Goal: Task Accomplishment & Management: Manage account settings

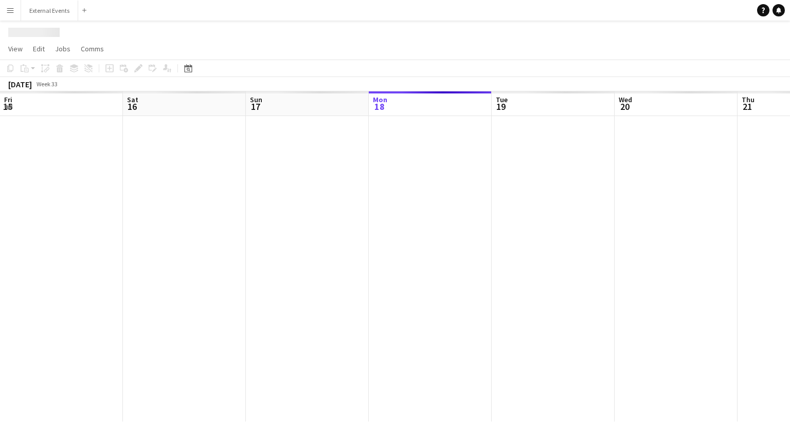
scroll to position [0, 246]
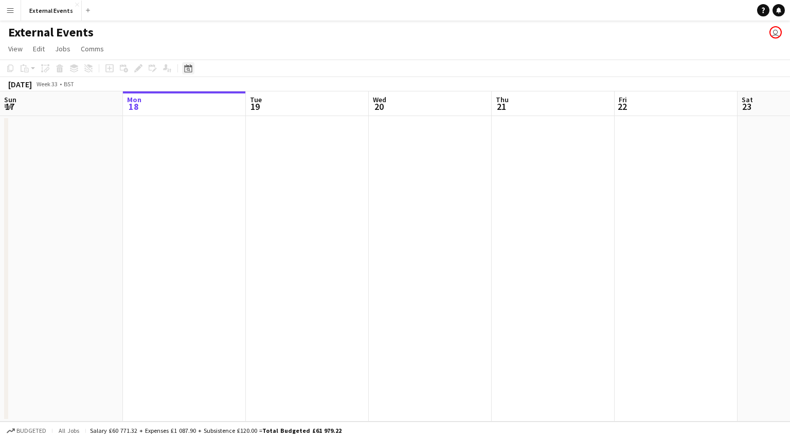
click at [190, 70] on icon "Date picker" at bounding box center [188, 68] width 8 height 8
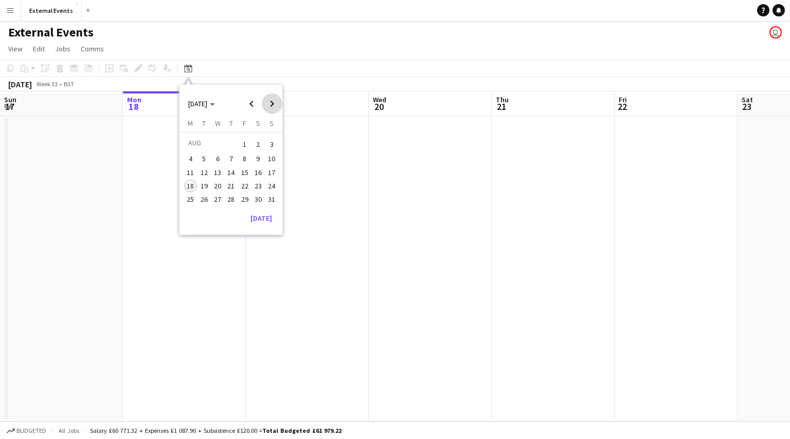
click at [274, 104] on span "Next month" at bounding box center [272, 104] width 21 height 21
click at [274, 199] on span "28" at bounding box center [271, 197] width 12 height 12
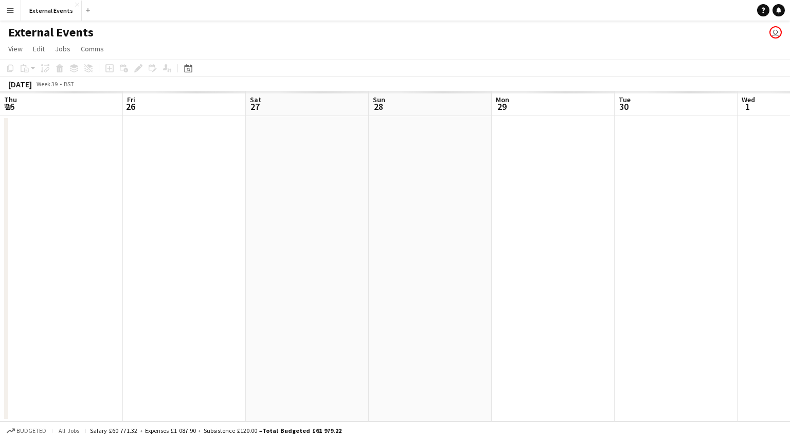
scroll to position [0, 354]
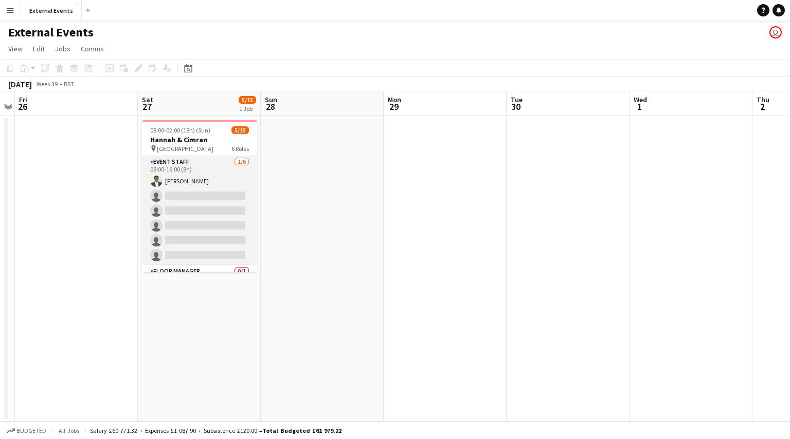
click at [194, 215] on app-card-role "Event staff [DATE] 08:00-16:00 (8h) [PERSON_NAME] single-neutral-actions single…" at bounding box center [199, 210] width 115 height 109
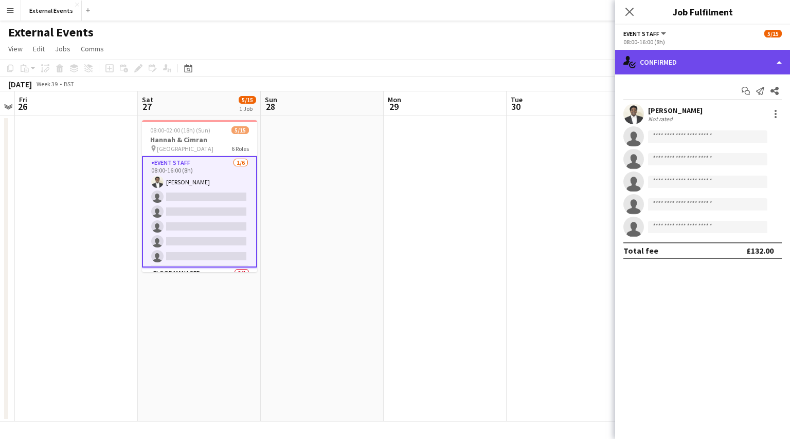
click at [714, 61] on div "single-neutral-actions-check-2 Confirmed" at bounding box center [702, 62] width 175 height 25
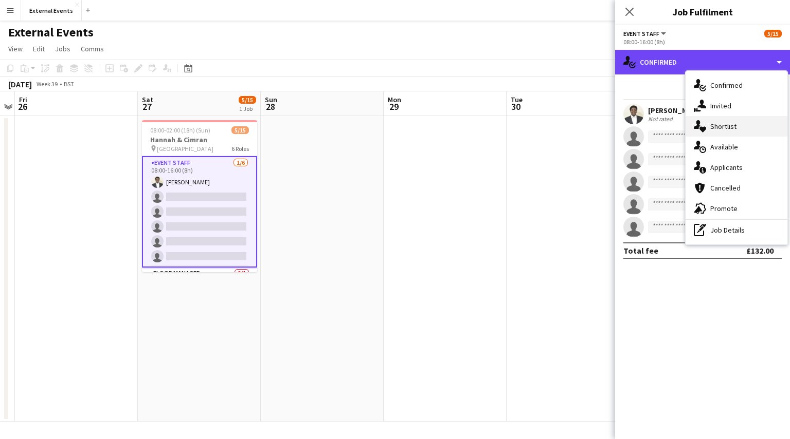
scroll to position [0, 0]
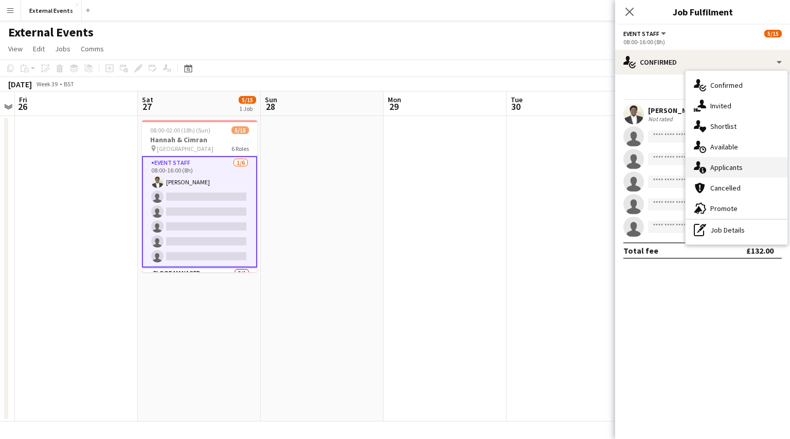
click at [749, 163] on div "single-neutral-actions-information Applicants" at bounding box center [736, 167] width 102 height 21
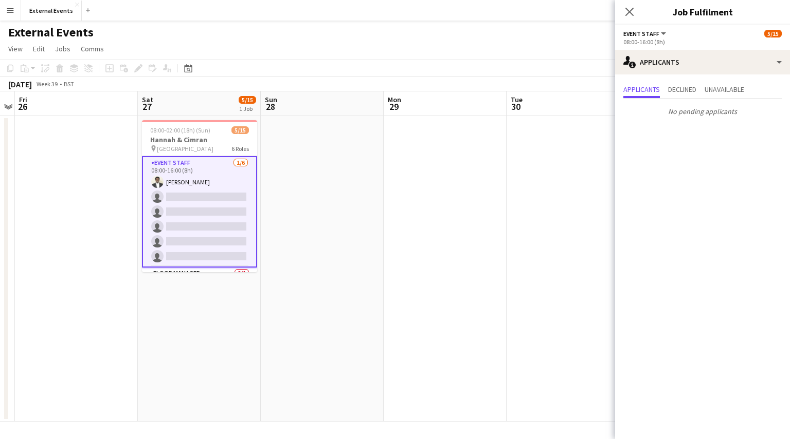
scroll to position [1, 0]
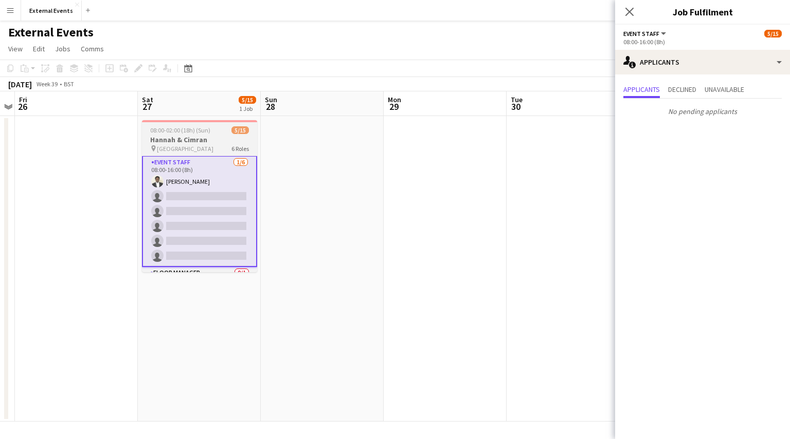
click at [175, 132] on span "08:00-02:00 (18h) (Sun)" at bounding box center [180, 130] width 60 height 8
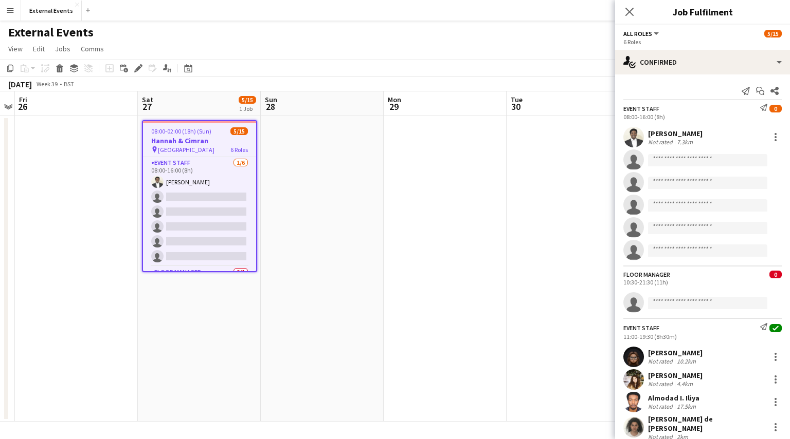
scroll to position [0, 0]
click at [140, 74] on div "Edit" at bounding box center [138, 68] width 12 height 12
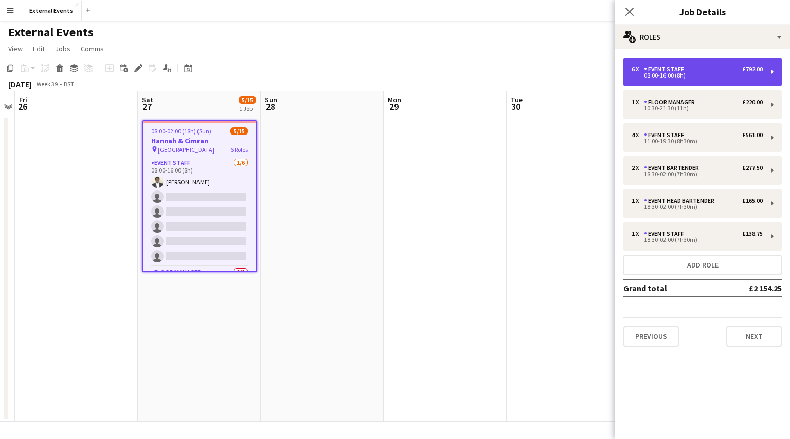
click at [695, 73] on div "08:00-16:00 (8h)" at bounding box center [696, 75] width 131 height 5
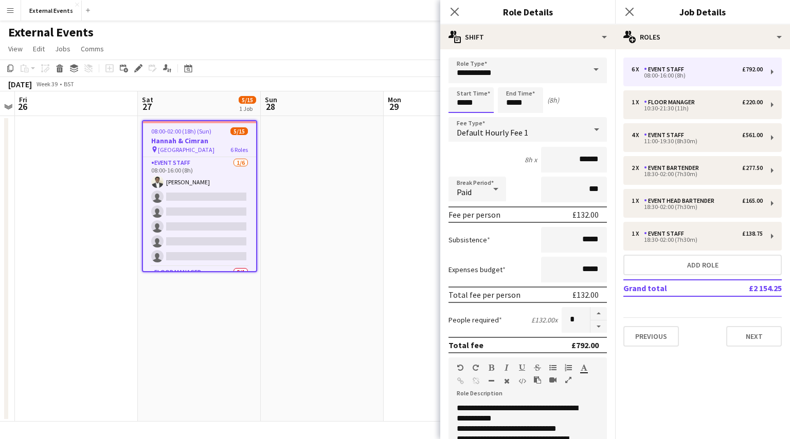
click at [480, 103] on input "*****" at bounding box center [470, 100] width 45 height 26
click at [461, 81] on div at bounding box center [460, 82] width 21 height 10
type input "*****"
click at [461, 81] on div at bounding box center [460, 82] width 21 height 10
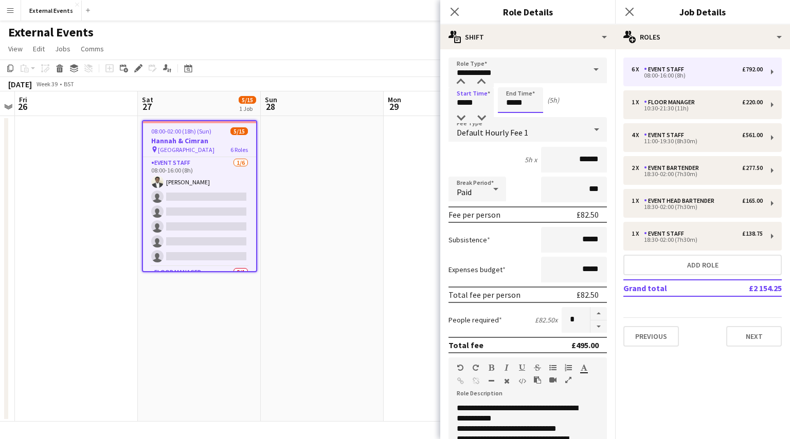
click at [529, 99] on input "*****" at bounding box center [520, 100] width 45 height 26
click at [512, 79] on div at bounding box center [510, 82] width 21 height 10
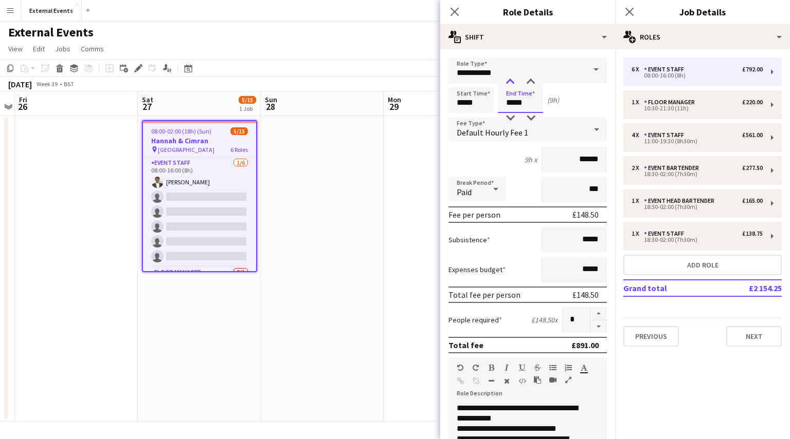
click at [512, 79] on div at bounding box center [510, 82] width 21 height 10
click at [533, 79] on div at bounding box center [530, 82] width 21 height 10
type input "*****"
click at [533, 79] on div at bounding box center [530, 82] width 21 height 10
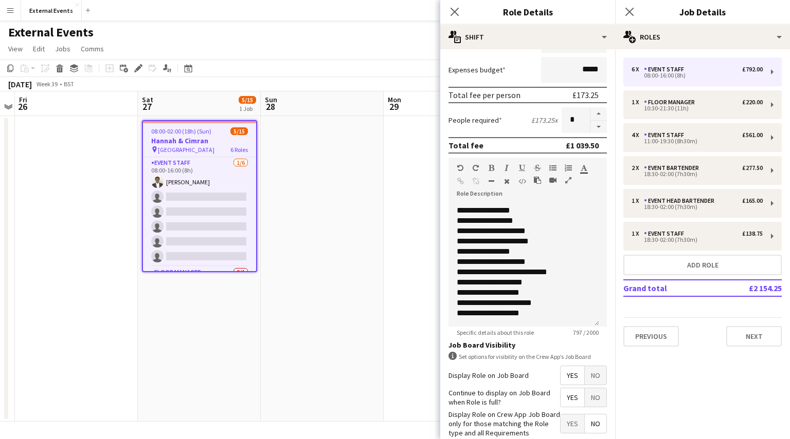
scroll to position [256, 0]
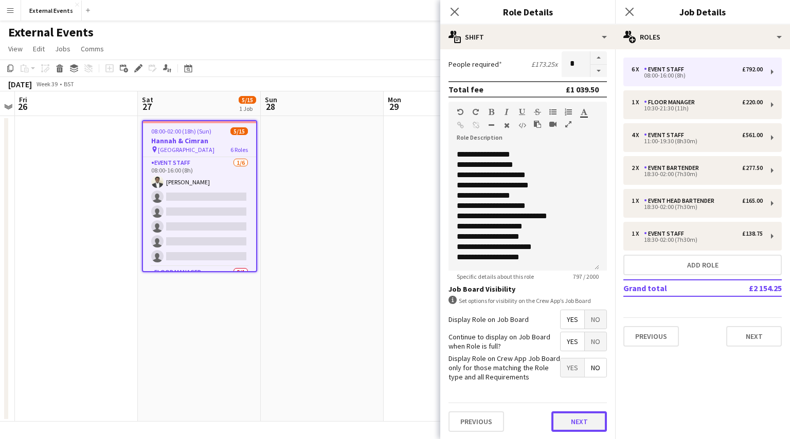
click at [584, 416] on button "Next" at bounding box center [579, 422] width 56 height 21
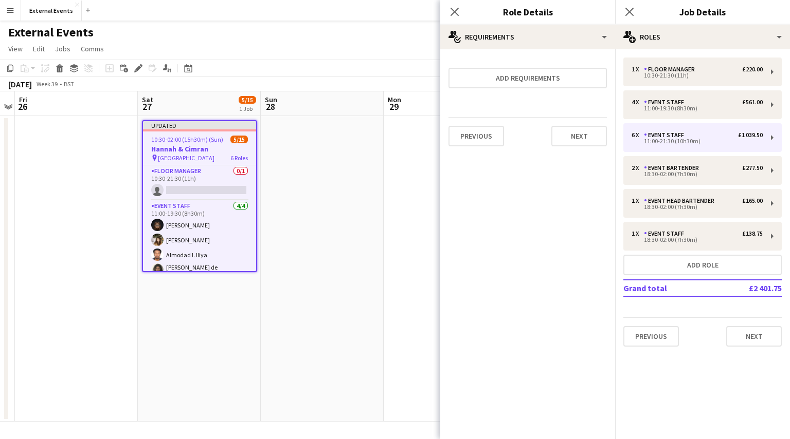
scroll to position [118, 0]
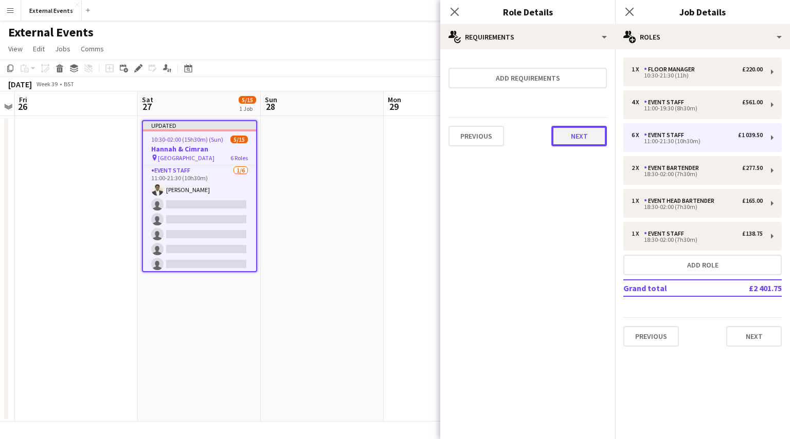
click at [568, 129] on button "Next" at bounding box center [579, 136] width 56 height 21
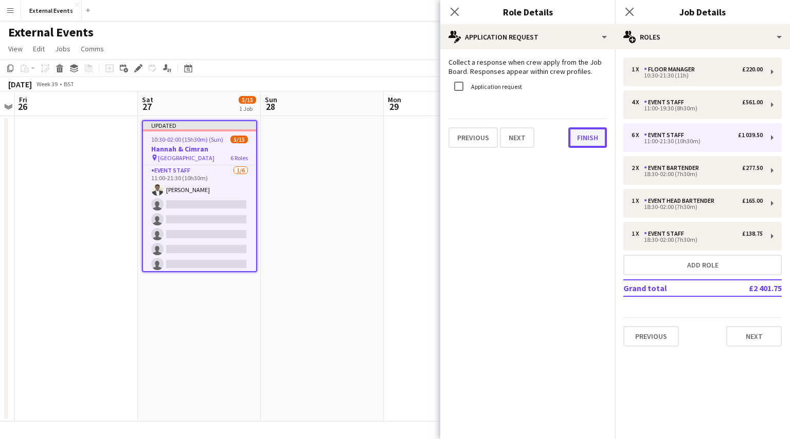
click at [577, 144] on button "Finish" at bounding box center [587, 137] width 39 height 21
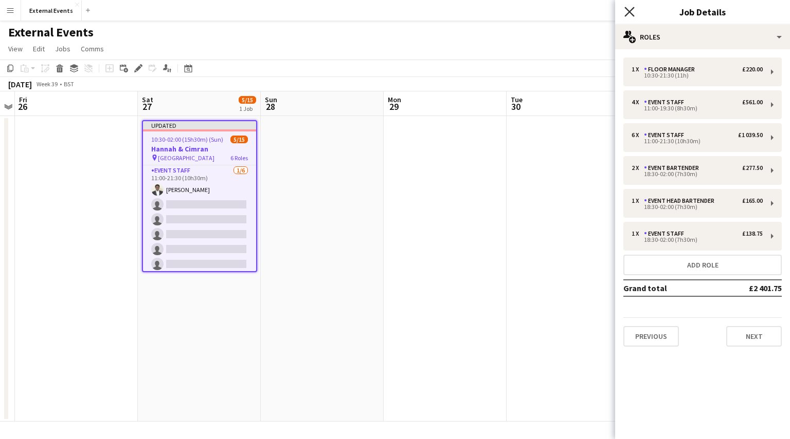
click at [627, 12] on icon "Close pop-in" at bounding box center [629, 12] width 10 height 10
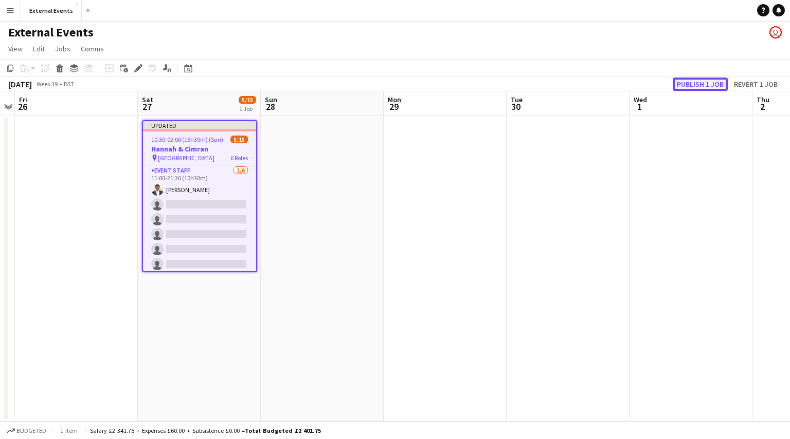
click at [688, 87] on button "Publish 1 job" at bounding box center [699, 84] width 55 height 13
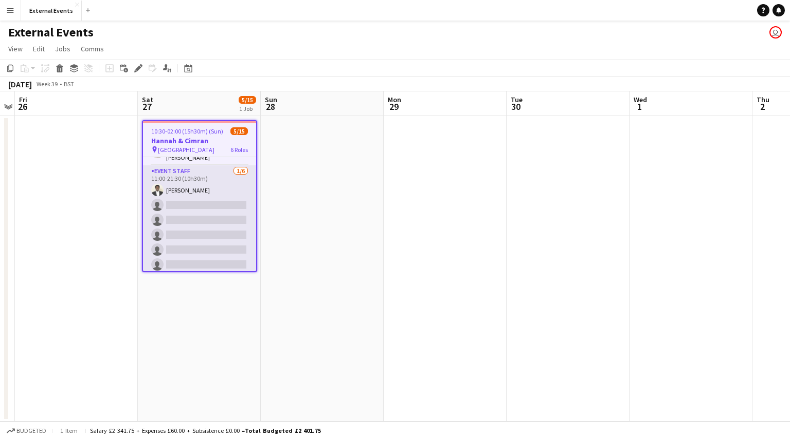
scroll to position [109, 0]
click at [193, 226] on app-card-role "Event staff [DATE] 11:00-21:30 (10h30m) [PERSON_NAME] single-neutral-actions si…" at bounding box center [199, 220] width 113 height 109
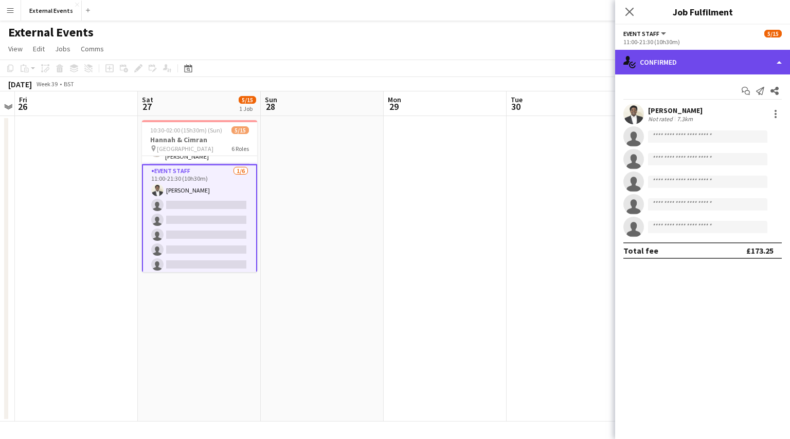
click at [691, 56] on div "single-neutral-actions-check-2 Confirmed" at bounding box center [702, 62] width 175 height 25
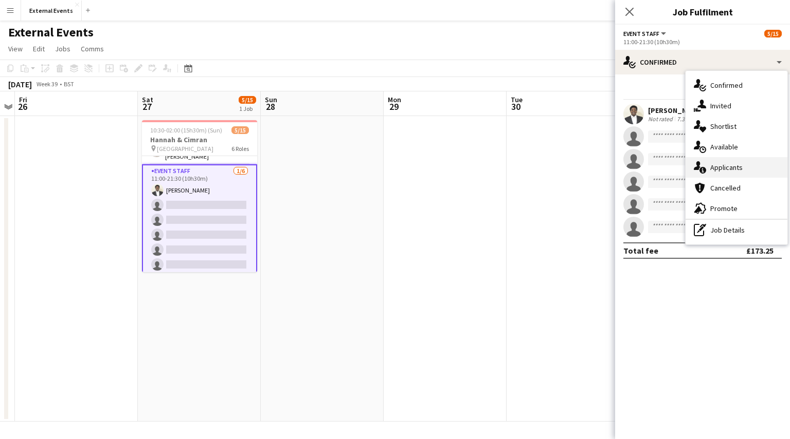
click at [747, 172] on div "single-neutral-actions-information Applicants" at bounding box center [736, 167] width 102 height 21
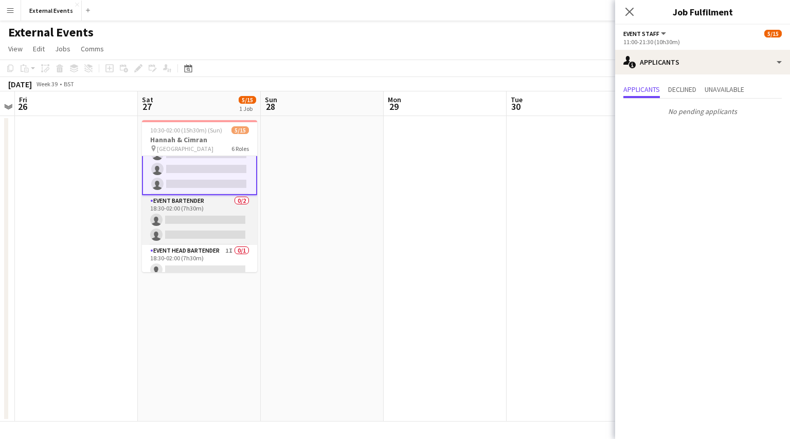
click at [173, 223] on app-card-role "Event bartender 0/2 18:30-02:00 (7h30m) single-neutral-actions single-neutral-a…" at bounding box center [199, 220] width 115 height 50
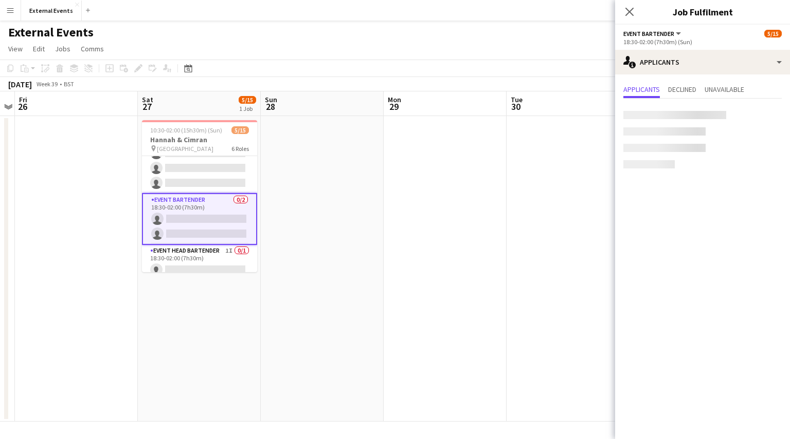
scroll to position [189, 0]
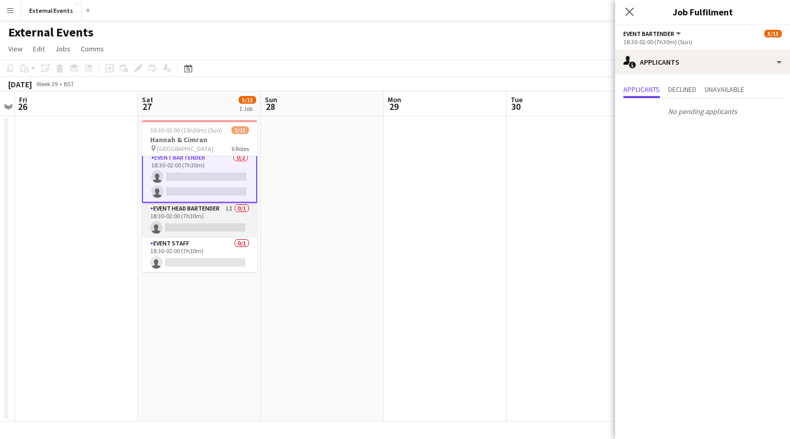
click at [193, 214] on app-card-role "Event head Bartender 1I 0/1 18:30-02:00 (7h30m) single-neutral-actions" at bounding box center [199, 220] width 115 height 35
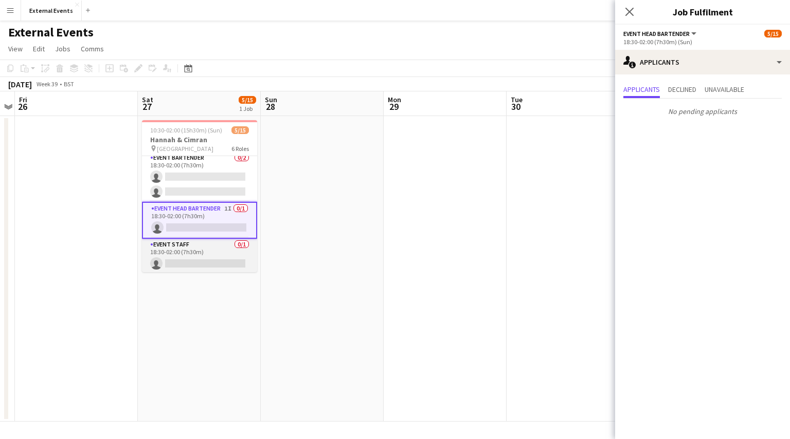
click at [201, 251] on app-card-role "Event staff 0/1 18:30-02:00 (7h30m) single-neutral-actions" at bounding box center [199, 256] width 115 height 35
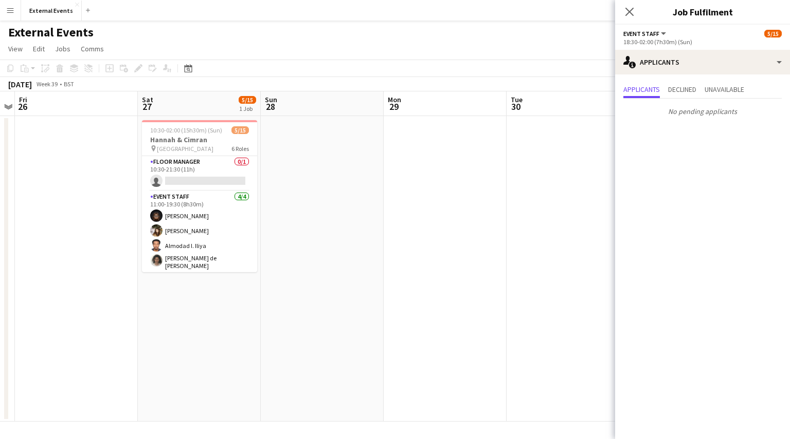
scroll to position [1, 0]
click at [195, 177] on app-card-role "Floor manager 0/1 10:30-21:30 (11h) single-neutral-actions" at bounding box center [199, 172] width 115 height 35
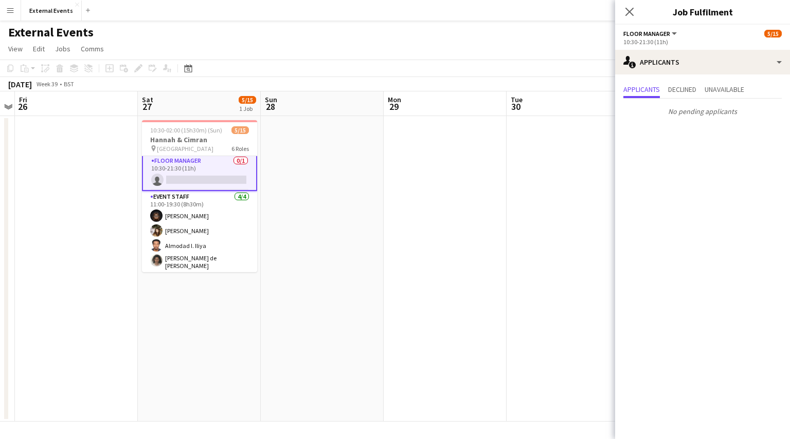
scroll to position [0, 0]
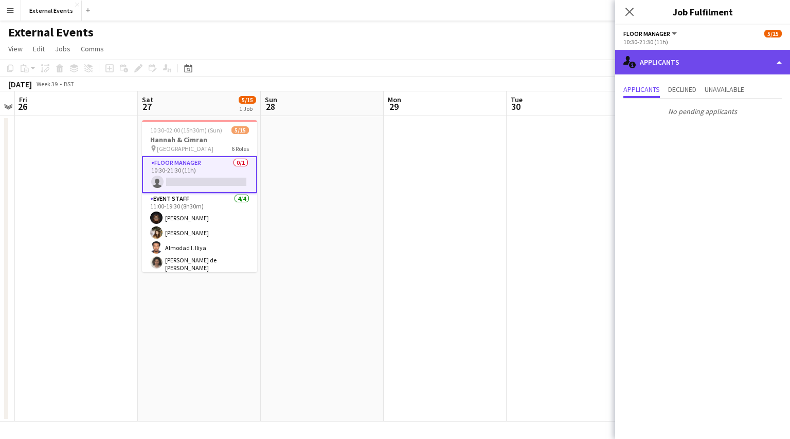
click at [719, 66] on div "single-neutral-actions-information Applicants" at bounding box center [702, 62] width 175 height 25
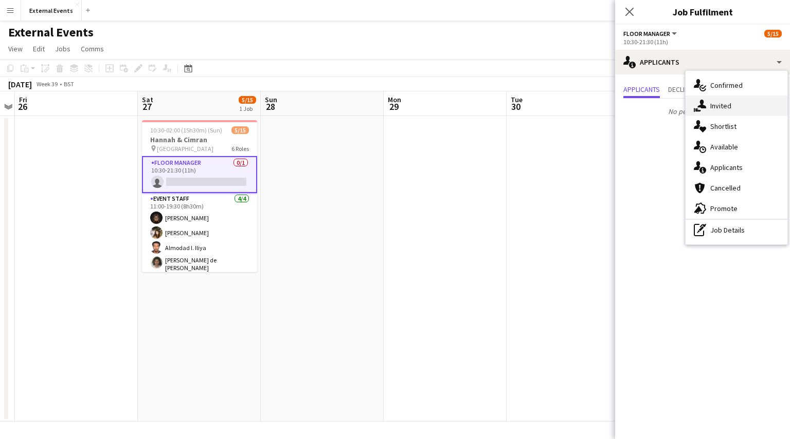
click at [722, 103] on div "single-neutral-actions-share-1 Invited" at bounding box center [736, 106] width 102 height 21
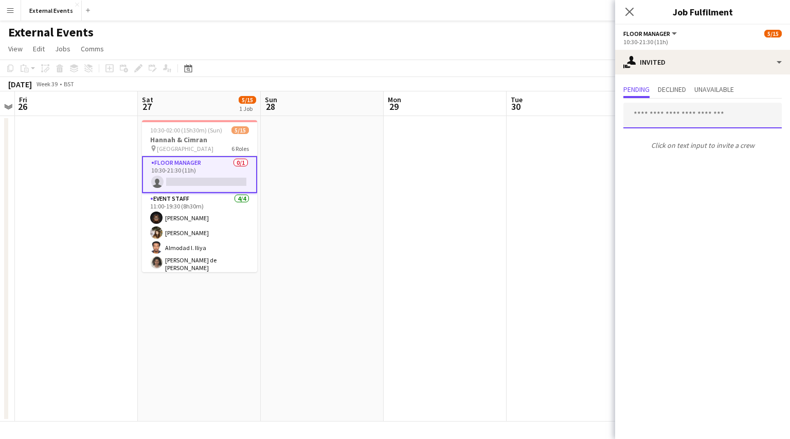
click at [689, 120] on input "text" at bounding box center [702, 116] width 158 height 26
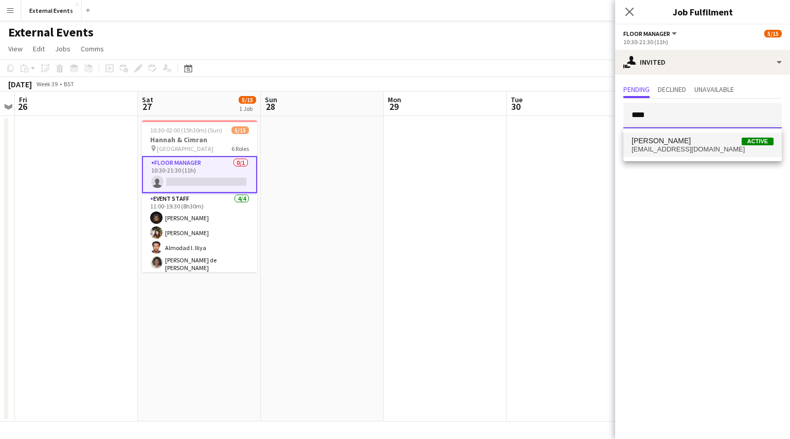
type input "****"
click at [673, 148] on span "[EMAIL_ADDRESS][DOMAIN_NAME]" at bounding box center [702, 149] width 142 height 8
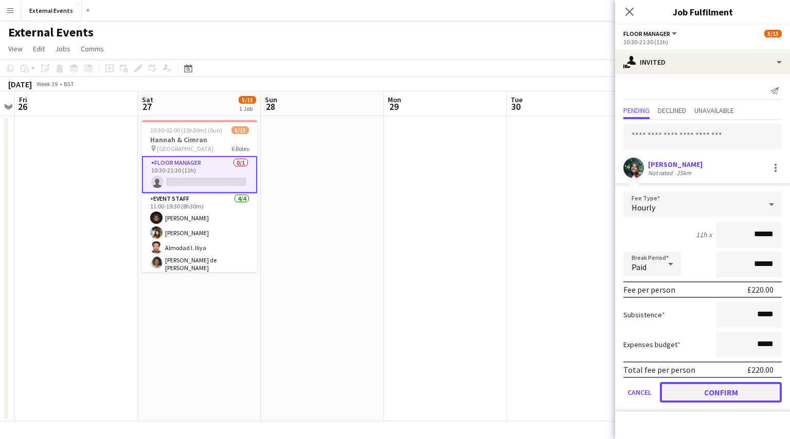
click at [714, 388] on button "Confirm" at bounding box center [720, 392] width 122 height 21
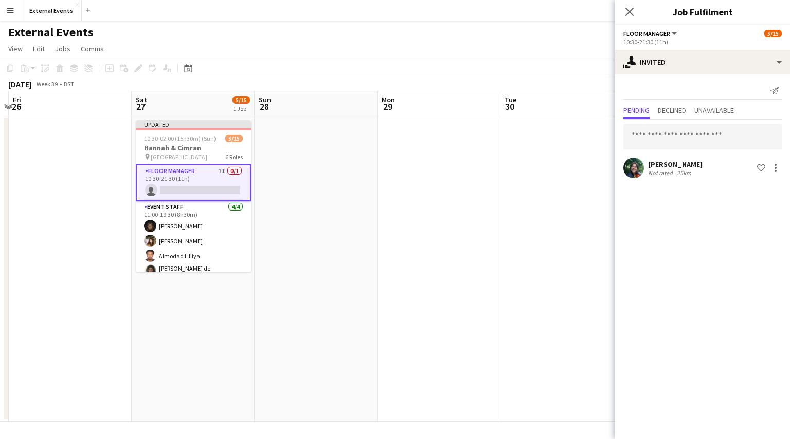
drag, startPoint x: 191, startPoint y: 188, endPoint x: 187, endPoint y: 237, distance: 50.1
click at [187, 237] on app-calendar-viewport "Tue 23 Wed 24 Thu 25 Fri 26 Sat 27 5/15 1 Job Sun 28 Mon 29 Tue 30 Wed 1 Thu 2 …" at bounding box center [395, 256] width 790 height 331
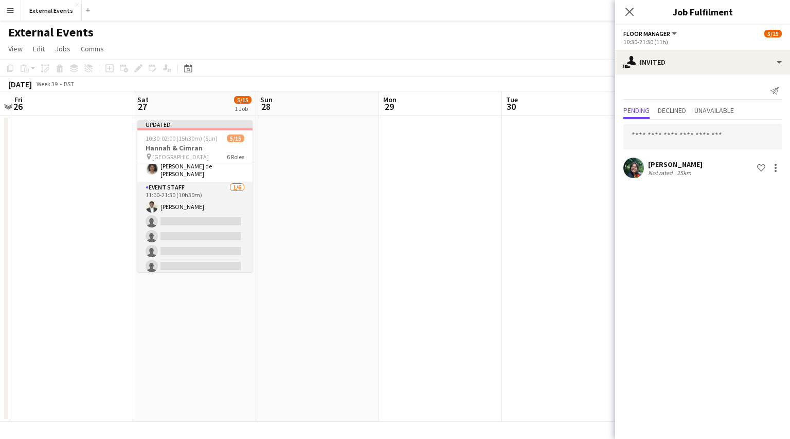
click at [196, 214] on app-card-role "Event staff [DATE] 11:00-21:30 (10h30m) [PERSON_NAME] single-neutral-actions si…" at bounding box center [194, 236] width 115 height 109
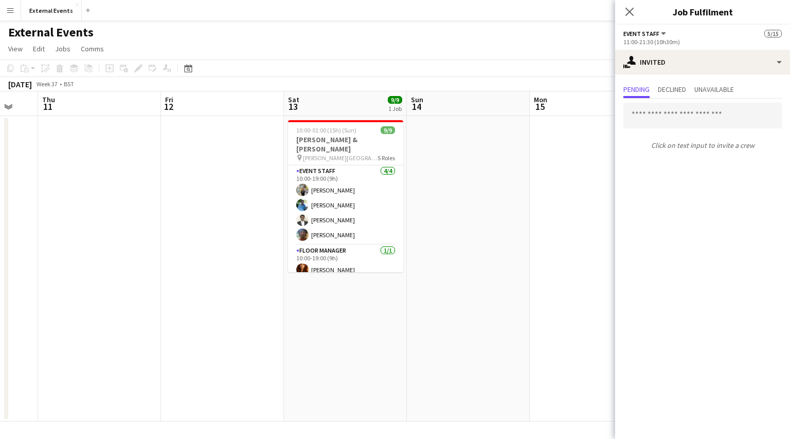
scroll to position [1, 0]
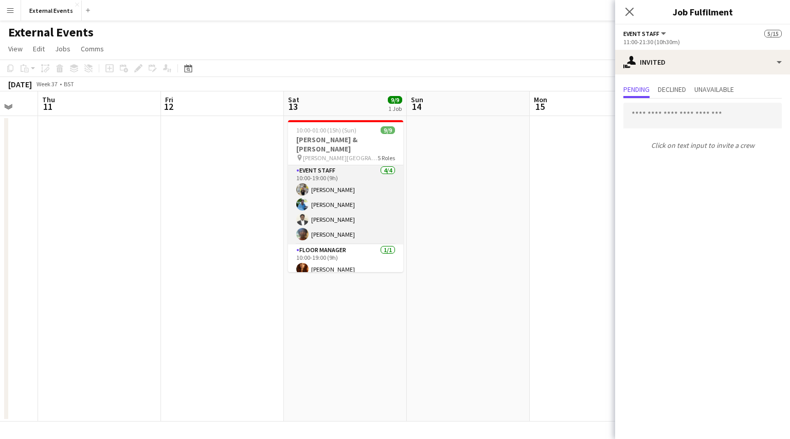
click at [341, 213] on app-card-role "Event staff [DATE] 10:00-19:00 (9h) [PERSON_NAME] Power [PERSON_NAME] [PERSON_N…" at bounding box center [345, 205] width 115 height 80
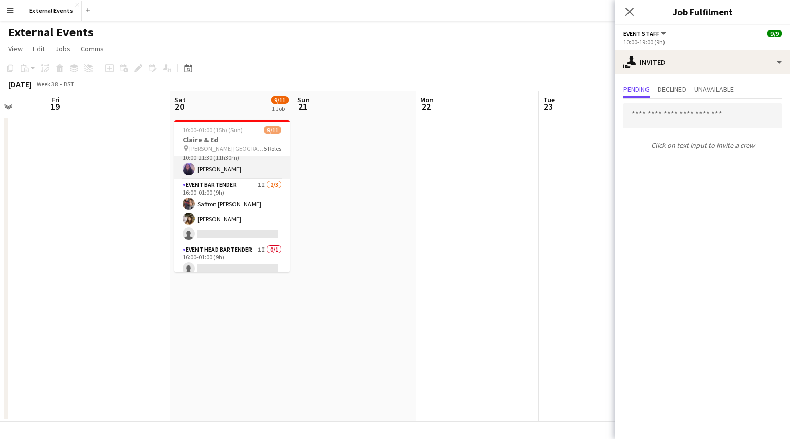
scroll to position [151, 0]
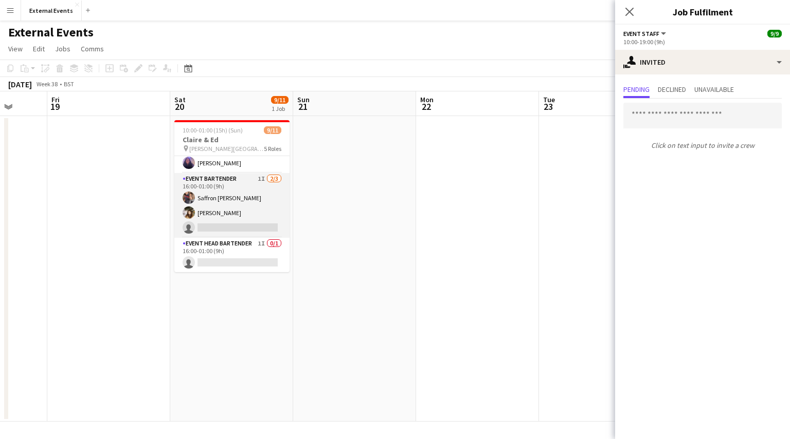
click at [228, 207] on app-card-role "Event bartender 1I [DATE] 16:00-01:00 (9h) Saffron [PERSON_NAME] Gionleka singl…" at bounding box center [231, 205] width 115 height 65
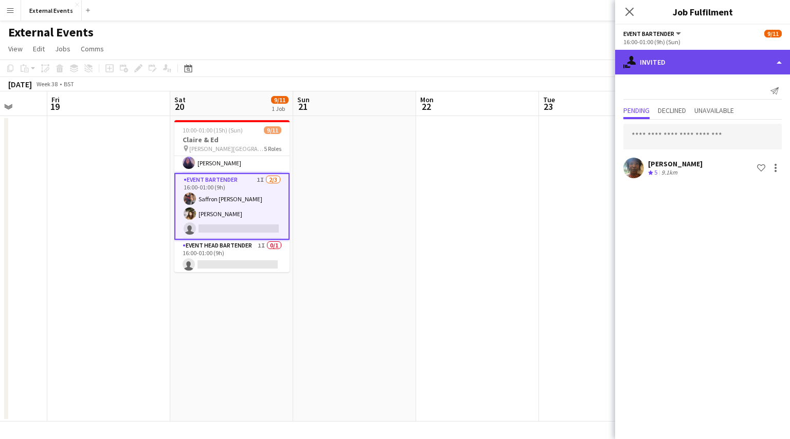
click at [700, 59] on div "single-neutral-actions-share-1 Invited" at bounding box center [702, 62] width 175 height 25
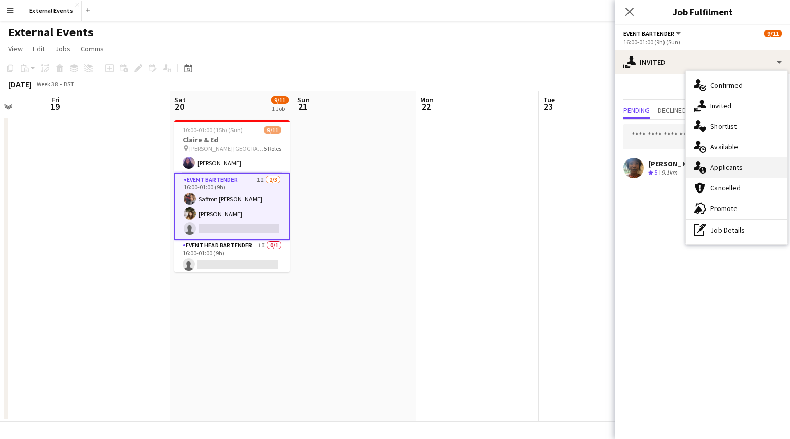
click at [739, 166] on div "single-neutral-actions-information Applicants" at bounding box center [736, 167] width 102 height 21
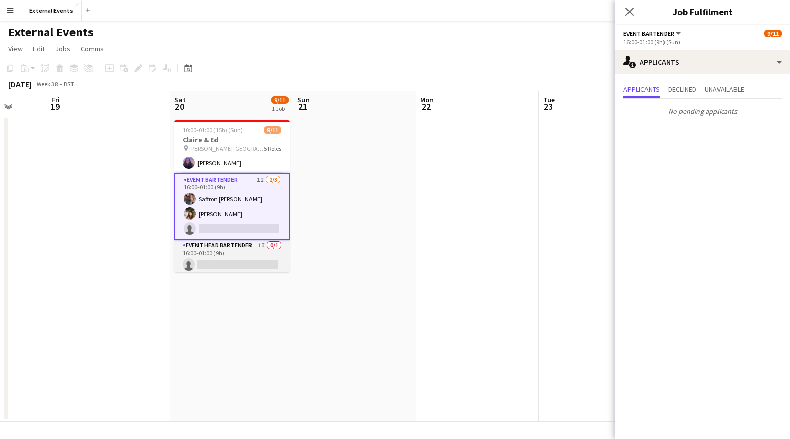
click at [232, 261] on app-card-role "Event head Bartender 1I 0/1 16:00-01:00 (9h) single-neutral-actions" at bounding box center [231, 257] width 115 height 35
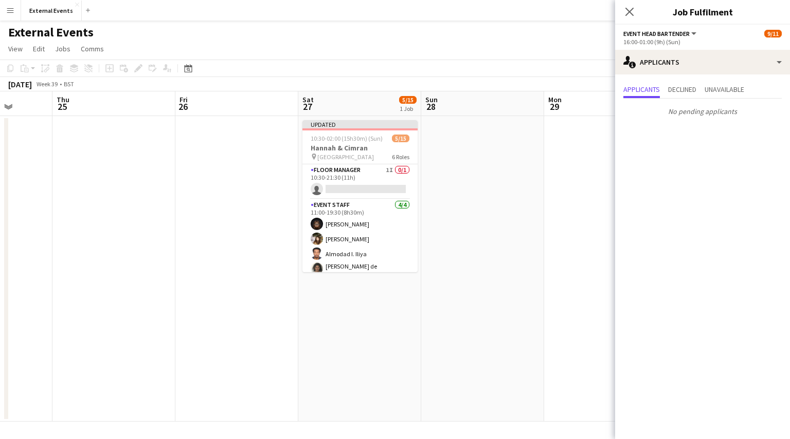
scroll to position [0, 284]
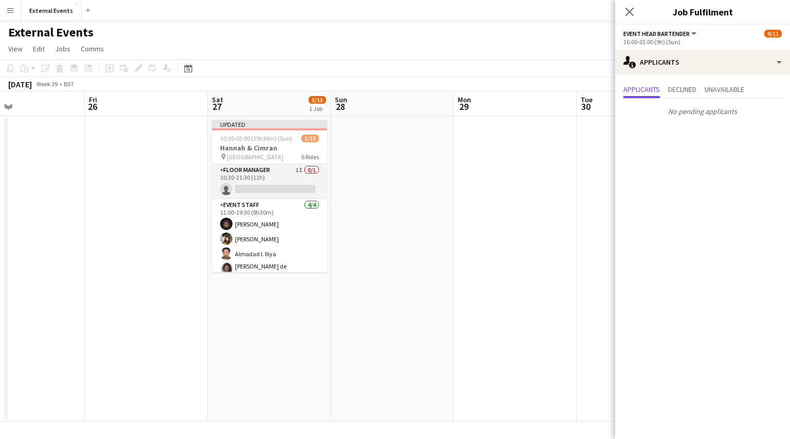
click at [265, 181] on app-card-role "Floor manager 1I 0/1 10:30-21:30 (11h) single-neutral-actions" at bounding box center [269, 181] width 115 height 35
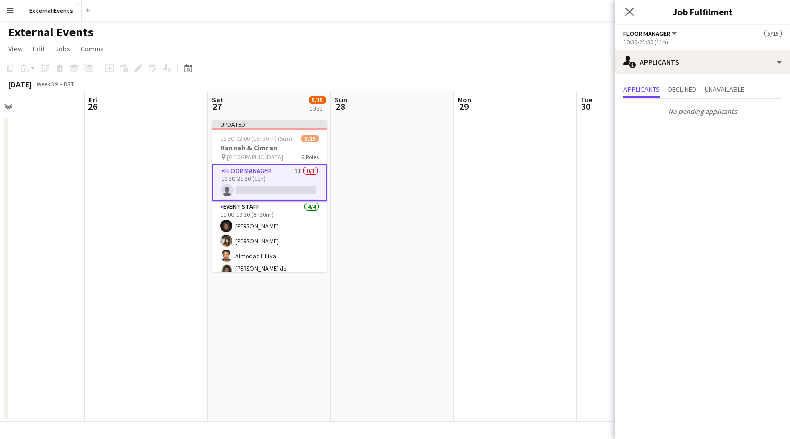
scroll to position [56, 0]
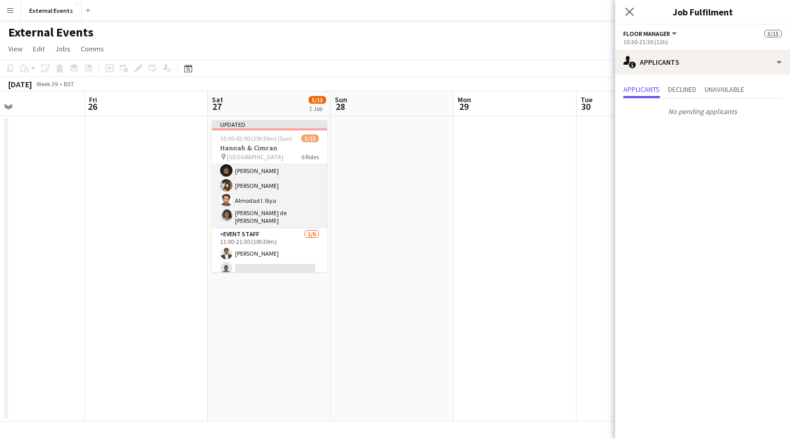
click at [263, 183] on app-card-role "Event staff [DATE] 11:00-19:30 (8h30m) [PERSON_NAME] [PERSON_NAME] Almodad [PER…" at bounding box center [269, 187] width 115 height 83
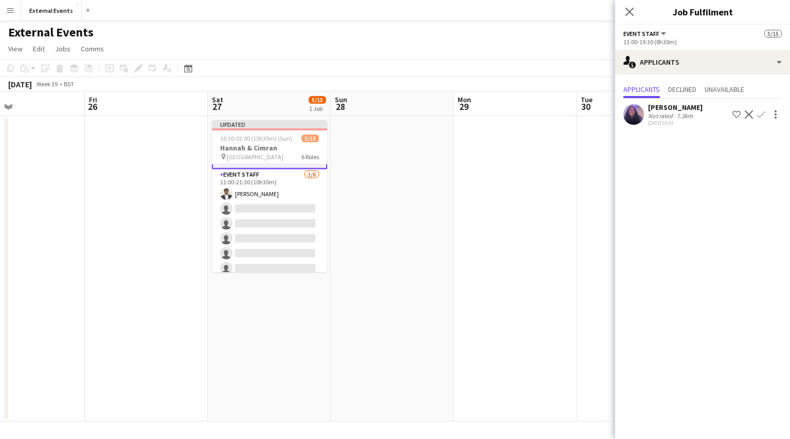
click at [278, 226] on app-card-role "Event staff [DATE] 11:00-21:30 (10h30m) [PERSON_NAME] single-neutral-actions si…" at bounding box center [269, 223] width 115 height 109
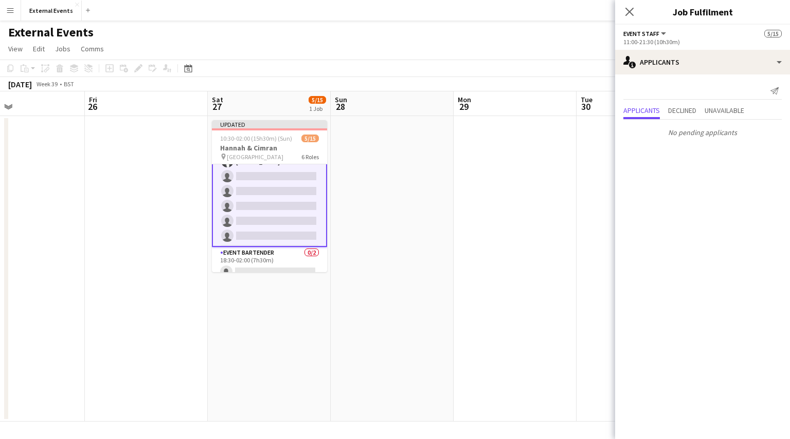
scroll to position [176, 0]
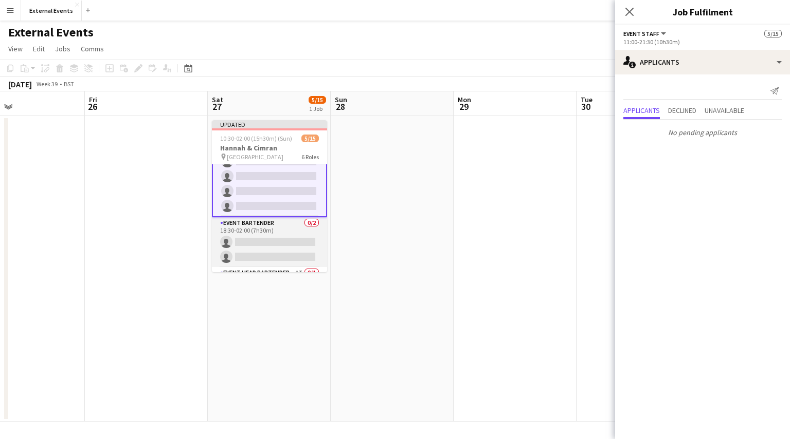
click at [246, 232] on app-card-role "Event bartender 0/2 18:30-02:00 (7h30m) single-neutral-actions single-neutral-a…" at bounding box center [269, 242] width 115 height 50
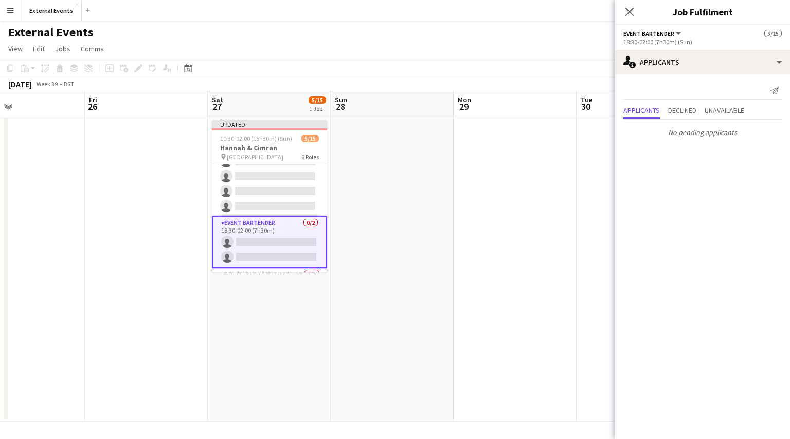
scroll to position [241, 0]
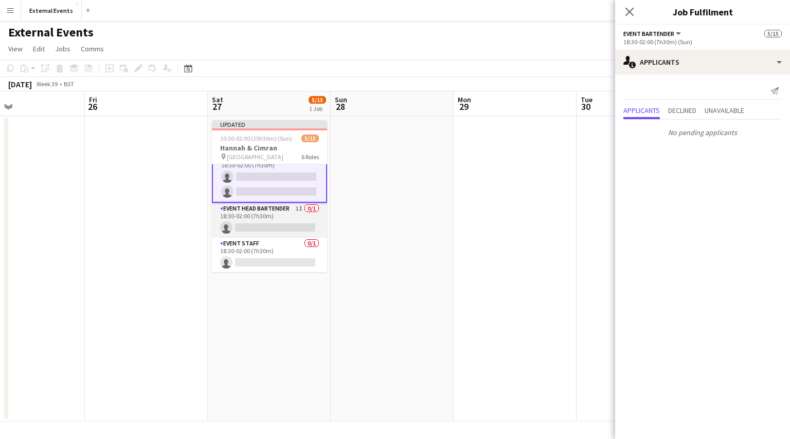
click at [245, 225] on app-card-role "Event head Bartender 1I 0/1 18:30-02:00 (7h30m) single-neutral-actions" at bounding box center [269, 220] width 115 height 35
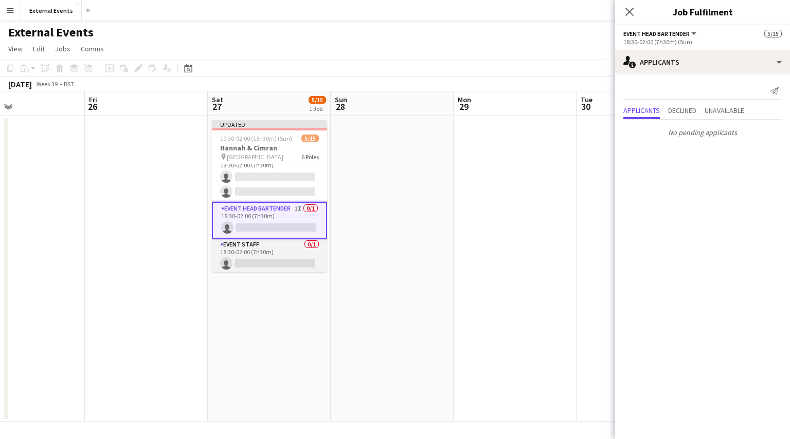
click at [248, 252] on app-card-role "Event staff 0/1 18:30-02:00 (7h30m) single-neutral-actions" at bounding box center [269, 256] width 115 height 35
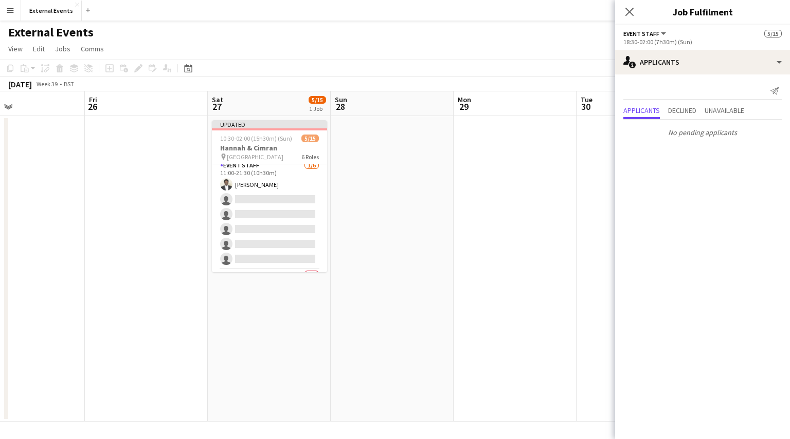
click at [269, 233] on app-card-role "Event staff [DATE] 11:00-21:30 (10h30m) [PERSON_NAME] single-neutral-actions si…" at bounding box center [269, 214] width 115 height 109
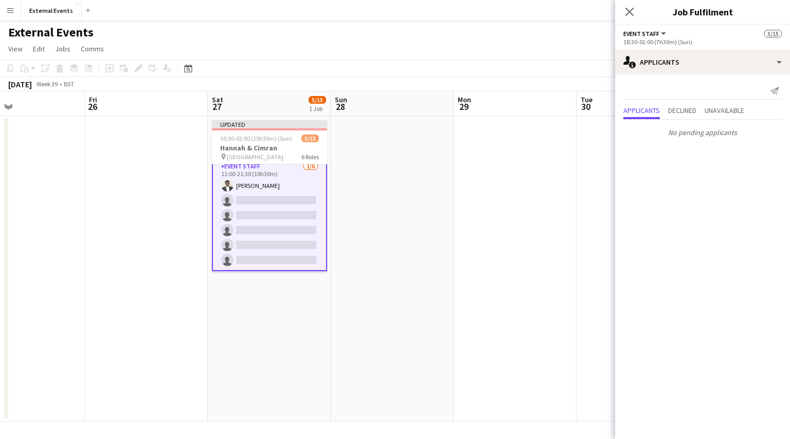
scroll to position [123, 0]
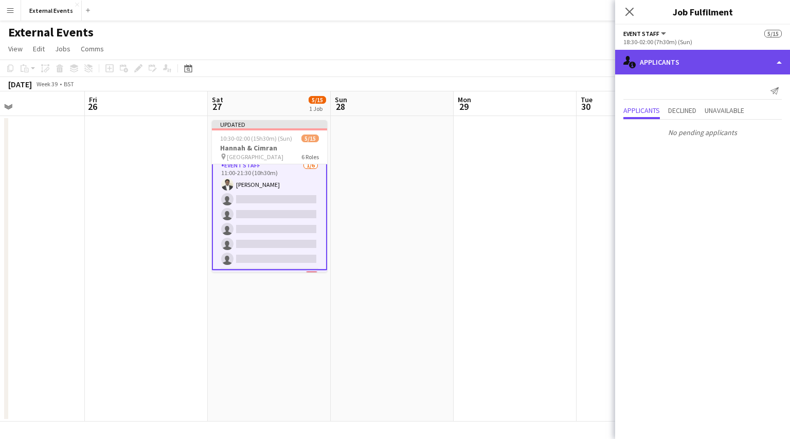
click at [701, 63] on div "single-neutral-actions-information Applicants" at bounding box center [702, 62] width 175 height 25
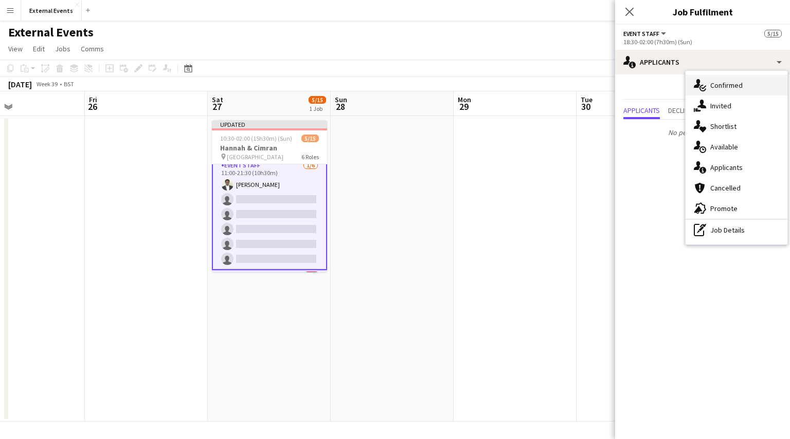
click at [753, 88] on div "single-neutral-actions-check-2 Confirmed" at bounding box center [736, 85] width 102 height 21
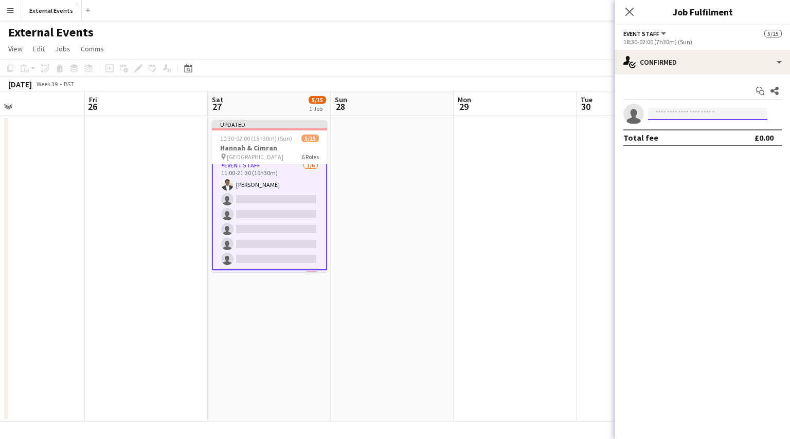
click at [710, 114] on input at bounding box center [707, 114] width 119 height 12
type input "******"
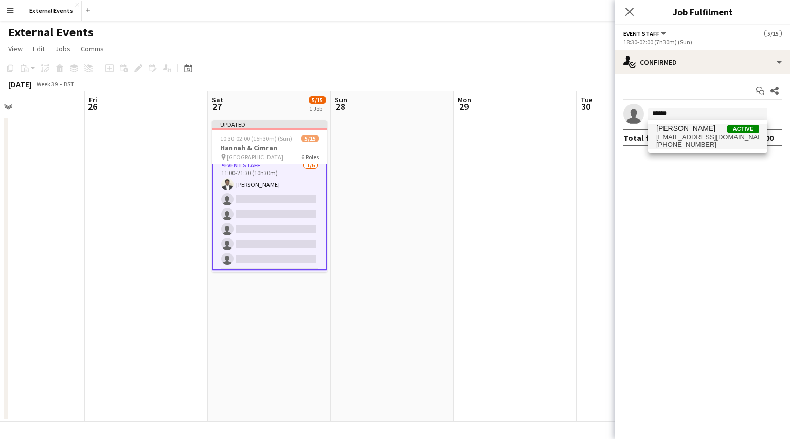
click at [705, 141] on span "[PHONE_NUMBER]" at bounding box center [707, 145] width 103 height 8
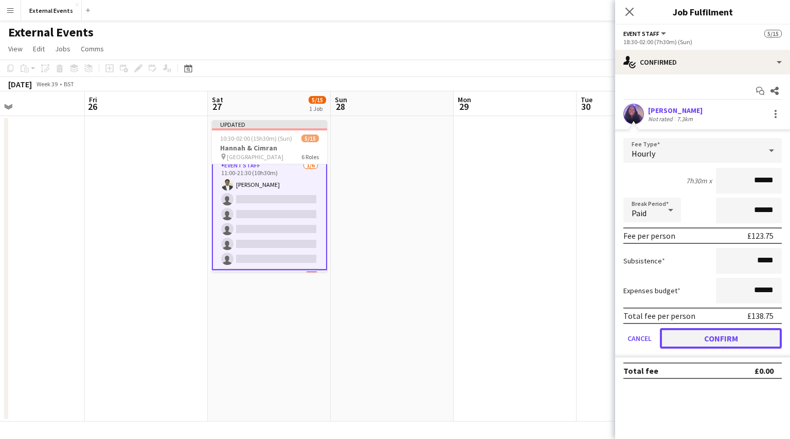
click at [732, 336] on button "Confirm" at bounding box center [720, 338] width 122 height 21
